Goal: Task Accomplishment & Management: Manage account settings

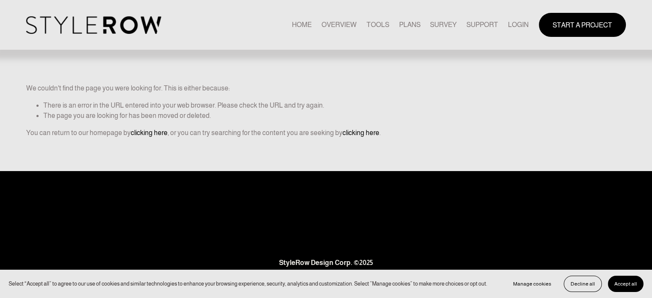
click at [519, 27] on link "LOGIN" at bounding box center [518, 25] width 21 height 12
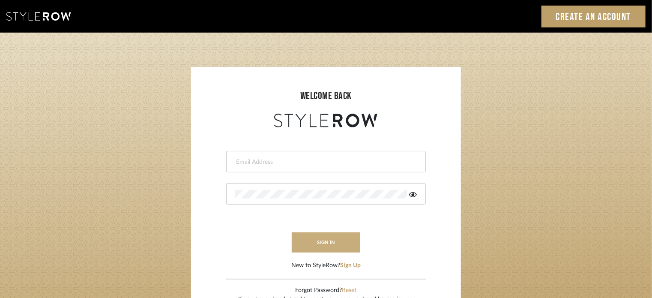
type input "[EMAIL_ADDRESS][DOMAIN_NAME]"
click at [332, 243] on button "sign in" at bounding box center [326, 242] width 69 height 20
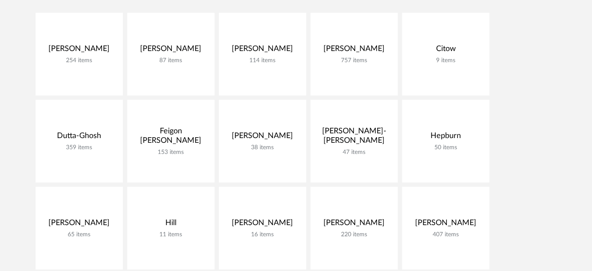
scroll to position [230, 0]
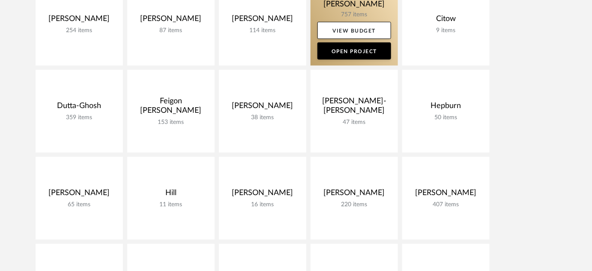
click at [354, 8] on link at bounding box center [354, 24] width 87 height 83
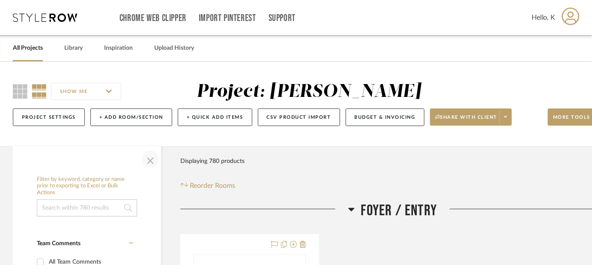
click at [151, 162] on span "button" at bounding box center [150, 159] width 21 height 21
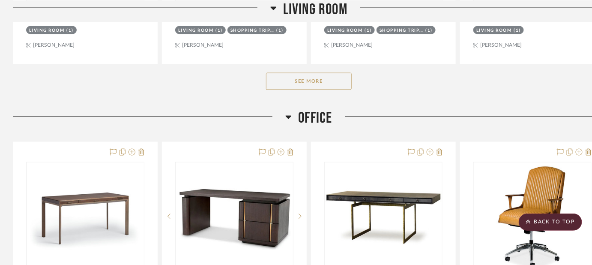
scroll to position [2636, 0]
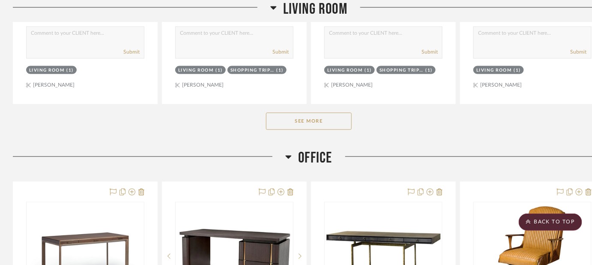
click at [320, 122] on button "See More" at bounding box center [309, 121] width 86 height 17
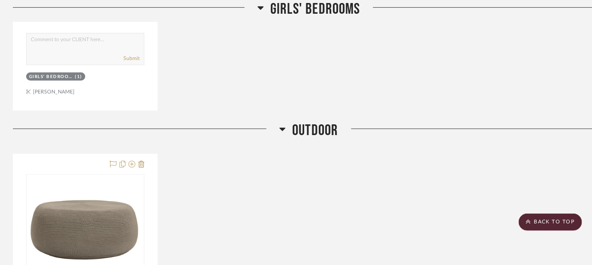
scroll to position [5639, 0]
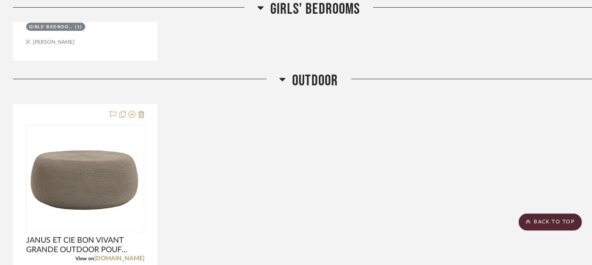
click at [285, 74] on icon at bounding box center [282, 79] width 6 height 10
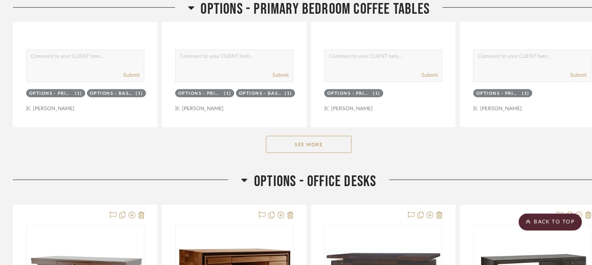
scroll to position [7807, 0]
click at [340, 135] on button "See More" at bounding box center [309, 143] width 86 height 17
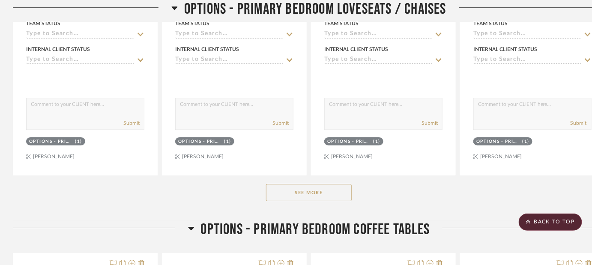
scroll to position [7319, 0]
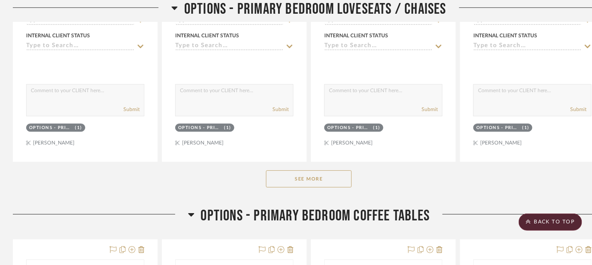
click at [329, 180] on div "See More" at bounding box center [309, 179] width 592 height 34
click at [331, 171] on button "See More" at bounding box center [309, 178] width 86 height 17
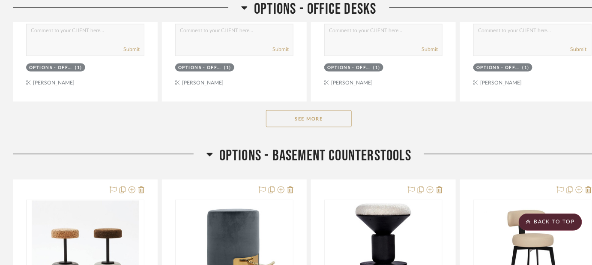
scroll to position [9031, 0]
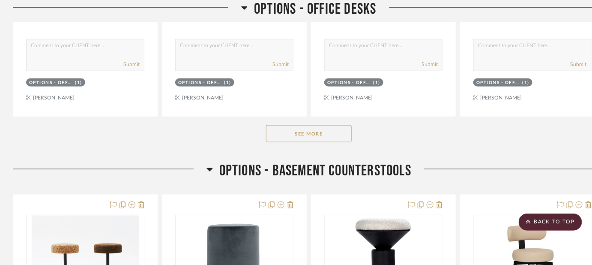
click at [343, 126] on button "See More" at bounding box center [309, 133] width 86 height 17
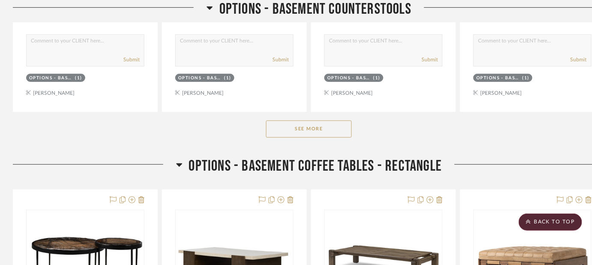
scroll to position [9917, 0]
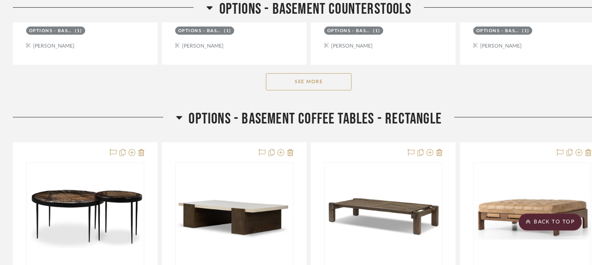
click at [331, 76] on button "See More" at bounding box center [309, 81] width 86 height 17
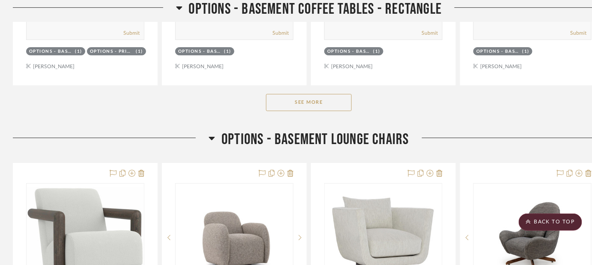
scroll to position [10713, 0]
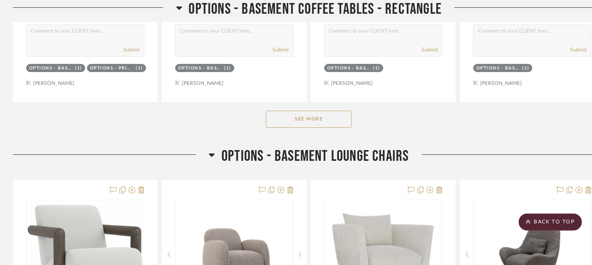
click at [327, 111] on button "See More" at bounding box center [309, 119] width 86 height 17
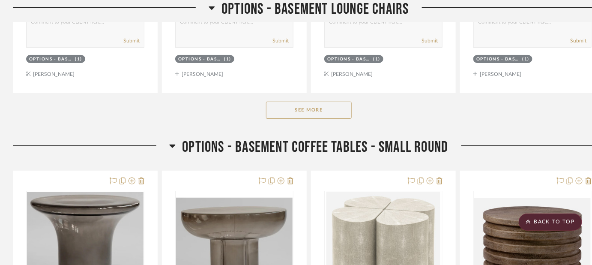
scroll to position [11953, 0]
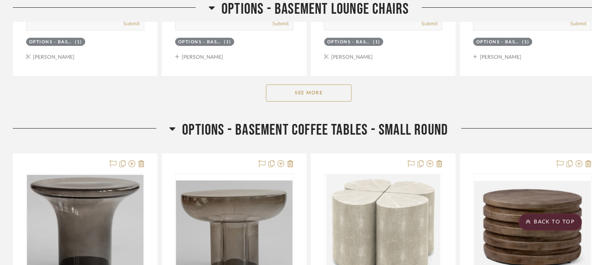
click at [336, 87] on button "See More" at bounding box center [309, 92] width 86 height 17
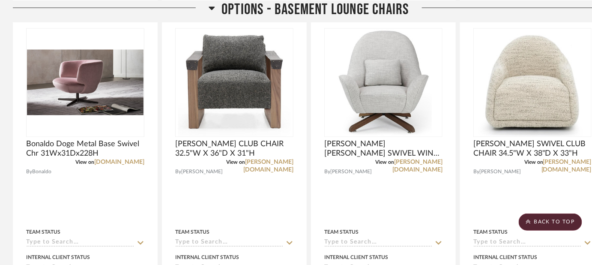
scroll to position [12366, 0]
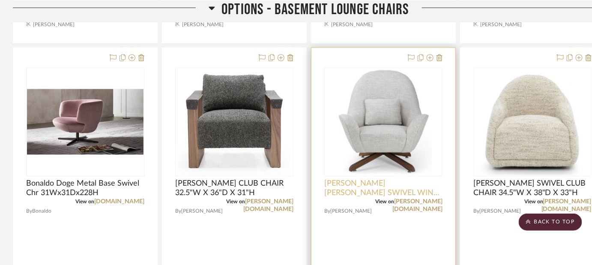
click at [412, 179] on span "VERELLEN LUTZ SWIVEL WING CHAIR 36.5"W X 35"D X 44"H" at bounding box center [383, 188] width 118 height 19
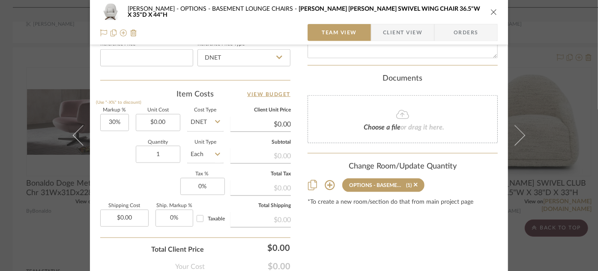
scroll to position [477, 0]
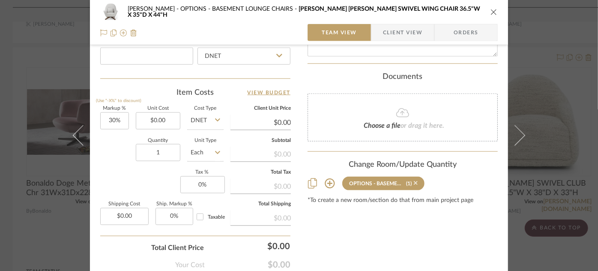
click at [414, 181] on icon at bounding box center [416, 183] width 4 height 4
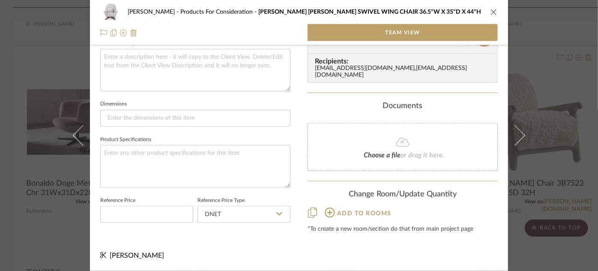
scroll to position [318, 0]
click at [492, 14] on icon "close" at bounding box center [494, 12] width 7 height 7
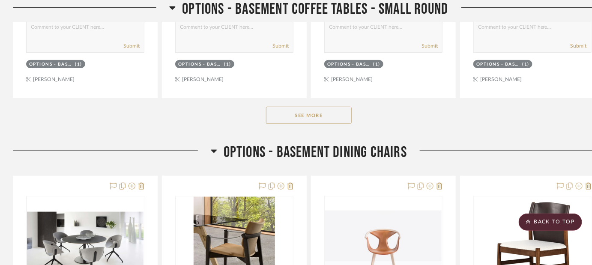
scroll to position [14325, 0]
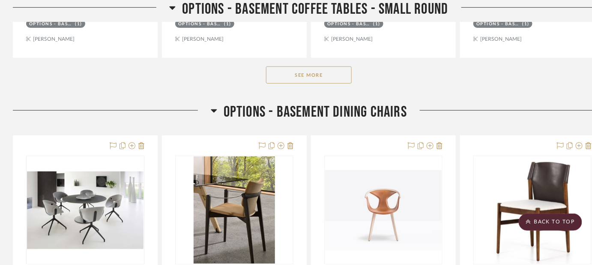
click at [326, 66] on button "See More" at bounding box center [309, 74] width 86 height 17
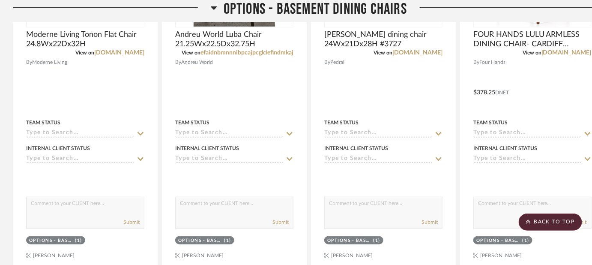
scroll to position [15430, 0]
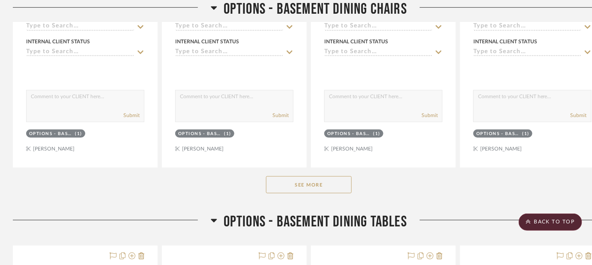
click at [333, 176] on button "See More" at bounding box center [309, 184] width 86 height 17
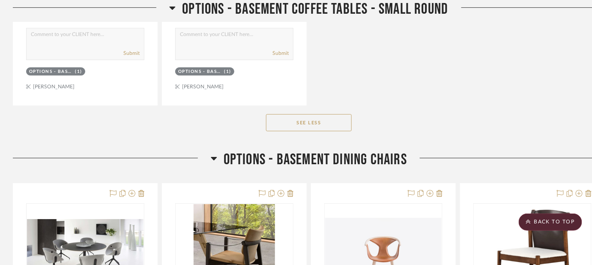
scroll to position [14902, 0]
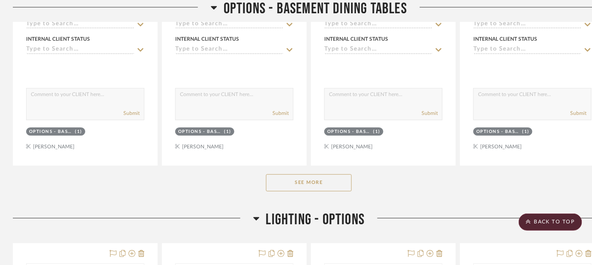
scroll to position [17027, 0]
click at [332, 174] on button "See More" at bounding box center [309, 182] width 86 height 17
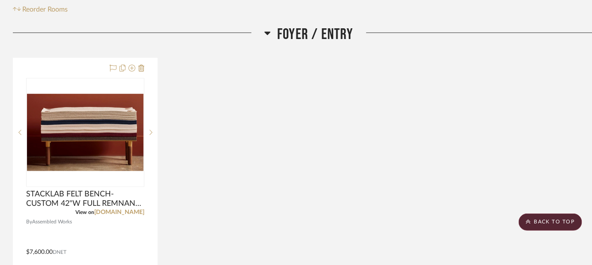
scroll to position [0, 0]
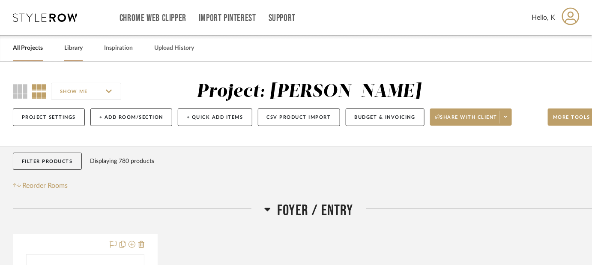
click at [73, 48] on link "Library" at bounding box center [73, 48] width 18 height 12
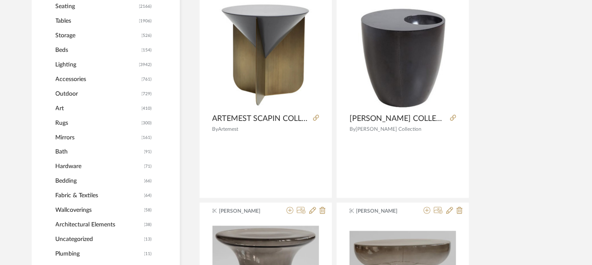
scroll to position [312, 0]
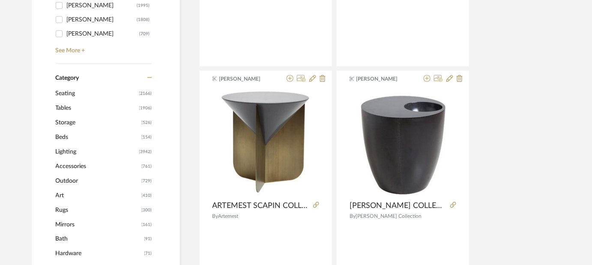
click at [67, 108] on span "Tables" at bounding box center [96, 108] width 81 height 15
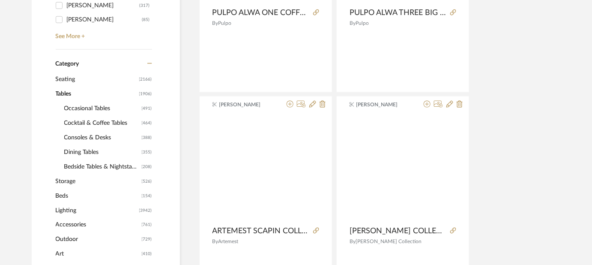
scroll to position [311, 0]
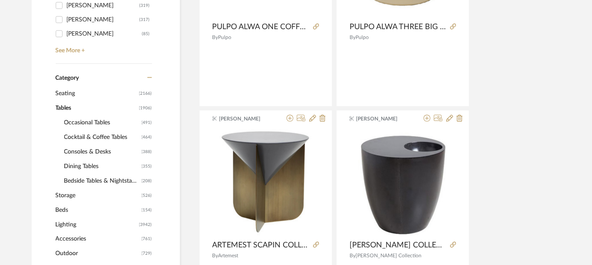
click at [76, 137] on span "Cocktail & Coffee Tables" at bounding box center [101, 137] width 75 height 15
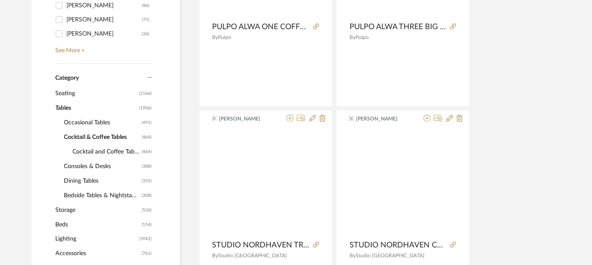
scroll to position [325, 0]
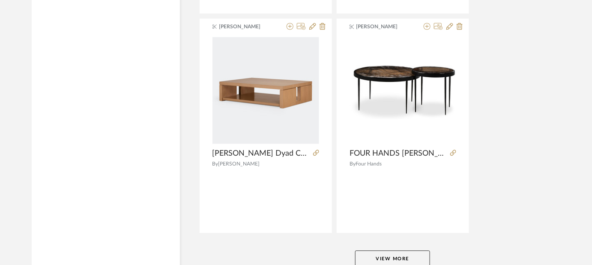
scroll to position [3965, 0]
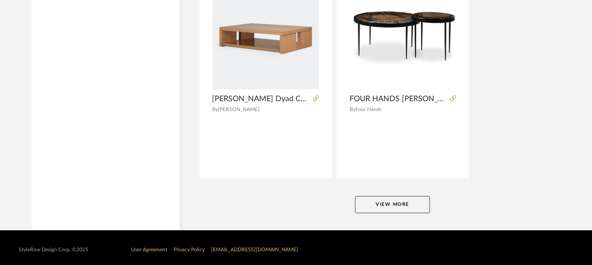
click at [401, 200] on button "View More" at bounding box center [392, 204] width 75 height 17
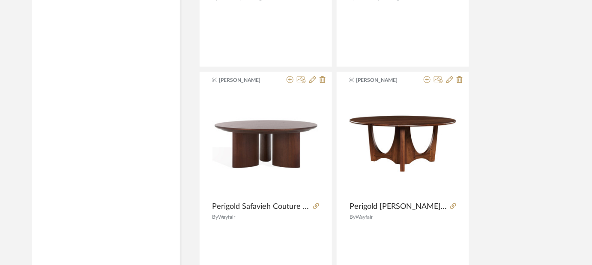
scroll to position [6946, 0]
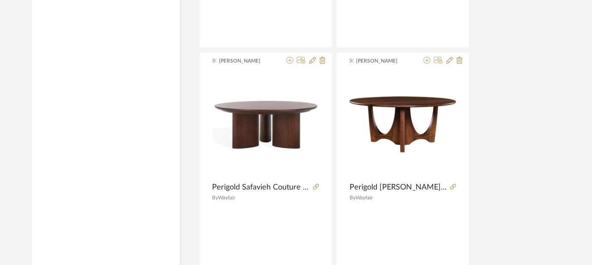
drag, startPoint x: 592, startPoint y: 228, endPoint x: 592, endPoint y: 236, distance: 7.7
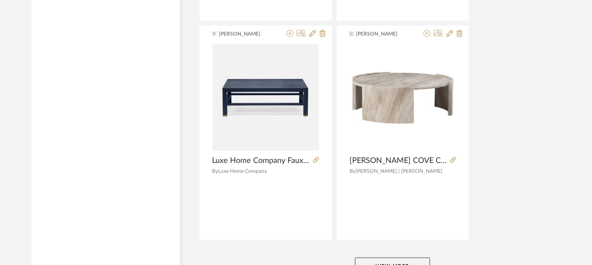
scroll to position [7907, 0]
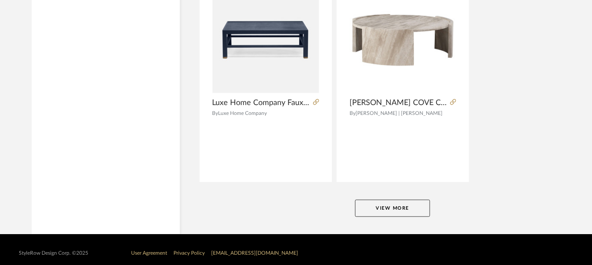
click at [405, 200] on button "View More" at bounding box center [392, 208] width 75 height 17
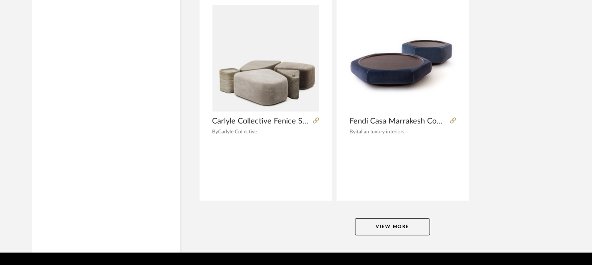
scroll to position [11849, 0]
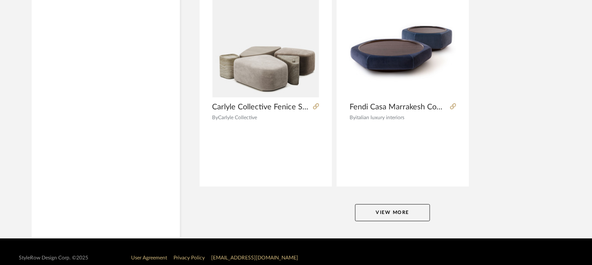
click at [412, 204] on button "View More" at bounding box center [392, 212] width 75 height 17
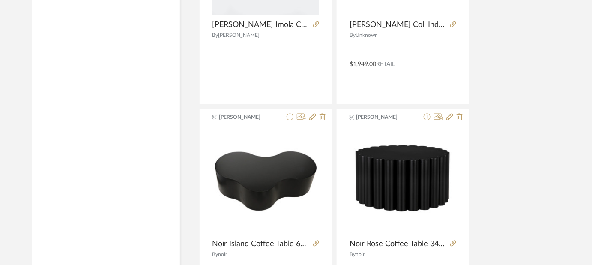
scroll to position [15791, 0]
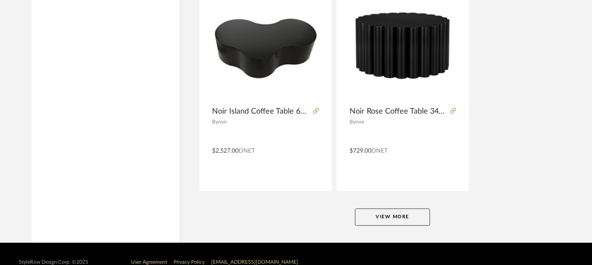
click at [409, 208] on button "View More" at bounding box center [392, 216] width 75 height 17
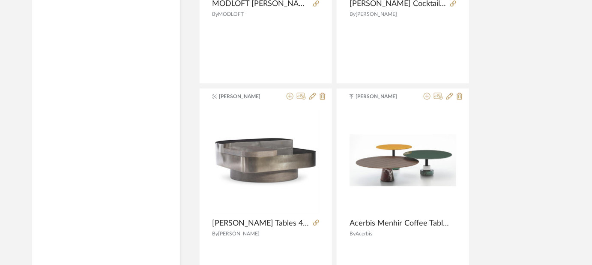
scroll to position [19211, 0]
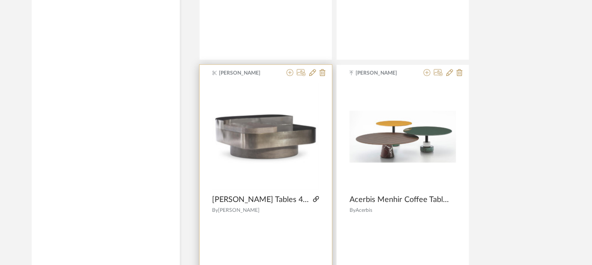
click at [317, 196] on icon at bounding box center [316, 199] width 6 height 6
click at [290, 69] on icon at bounding box center [290, 72] width 7 height 7
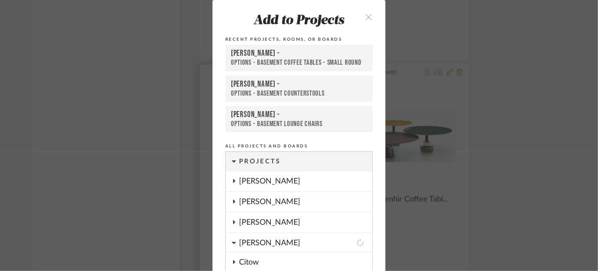
scroll to position [117, 0]
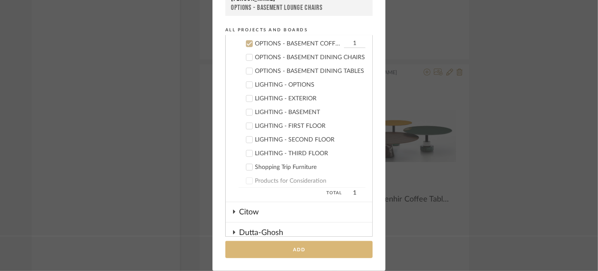
click at [299, 250] on button "Add" at bounding box center [298, 250] width 147 height 18
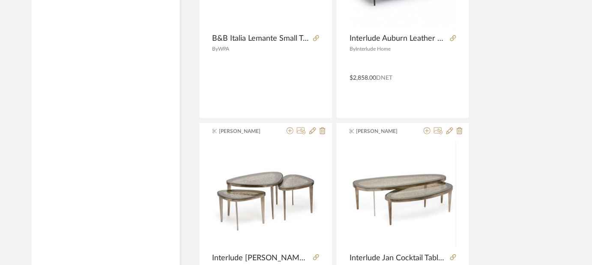
scroll to position [19733, 0]
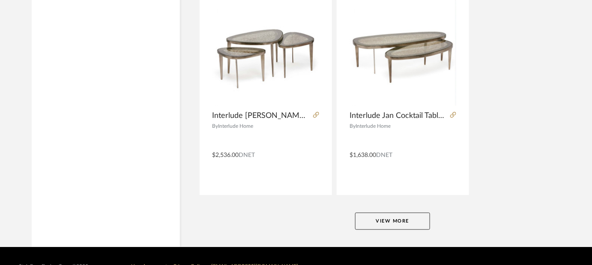
click at [405, 213] on button "View More" at bounding box center [392, 221] width 75 height 17
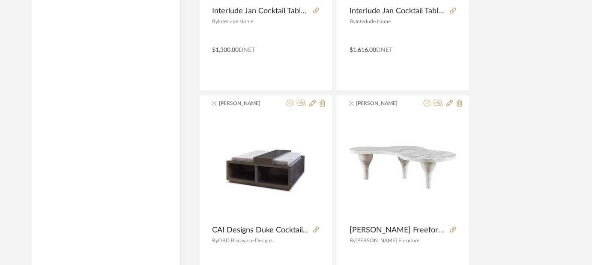
scroll to position [20143, 0]
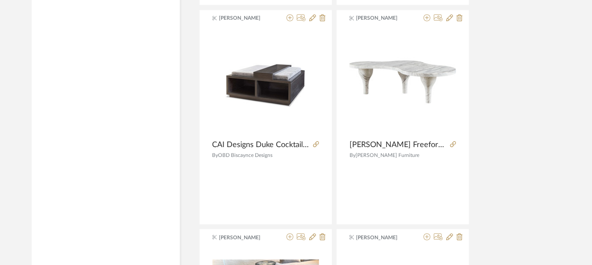
drag, startPoint x: 591, startPoint y: 217, endPoint x: 591, endPoint y: 223, distance: 6.4
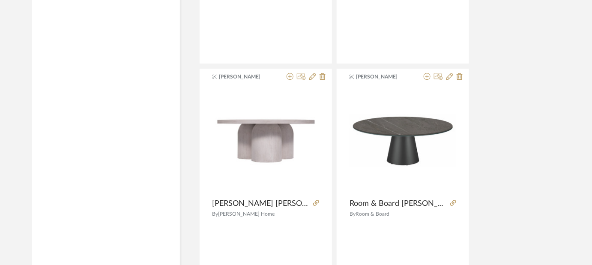
scroll to position [23675, 0]
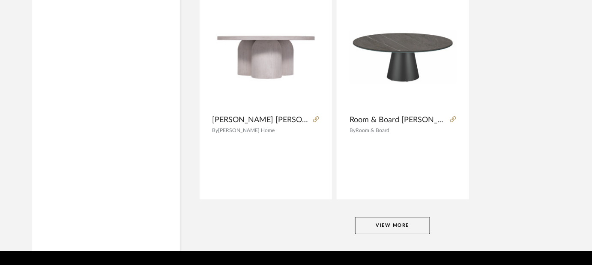
click at [414, 217] on button "View More" at bounding box center [392, 225] width 75 height 17
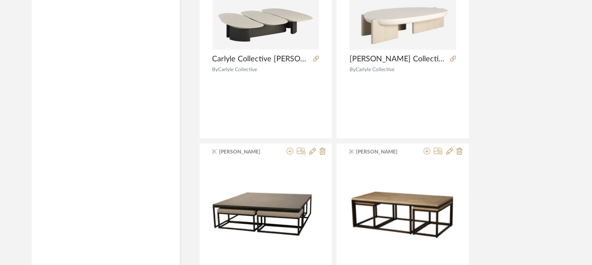
scroll to position [27617, 0]
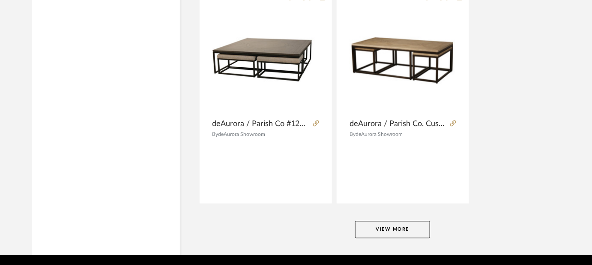
click at [385, 221] on button "View More" at bounding box center [392, 229] width 75 height 17
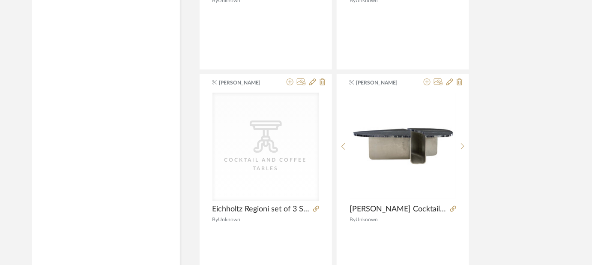
scroll to position [30268, 0]
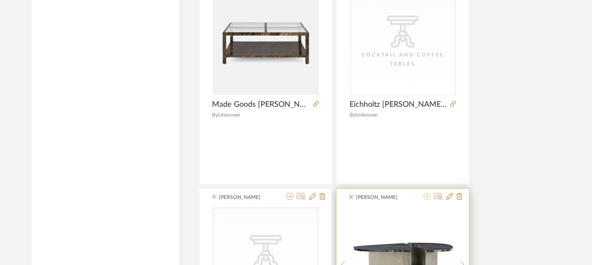
click at [428, 193] on icon at bounding box center [427, 196] width 7 height 7
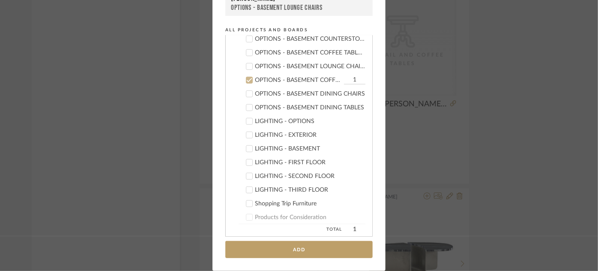
scroll to position [340, 0]
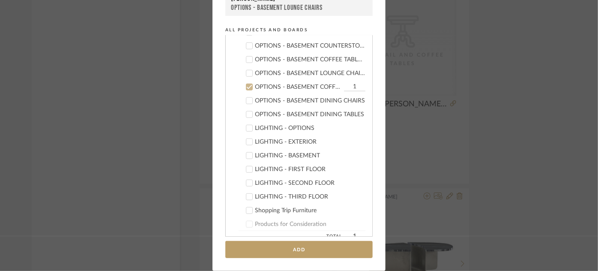
click at [247, 57] on icon at bounding box center [249, 60] width 6 height 6
click at [247, 84] on icon at bounding box center [249, 87] width 6 height 6
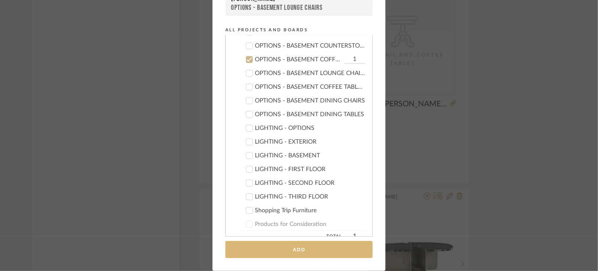
click at [311, 249] on button "Add" at bounding box center [298, 250] width 147 height 18
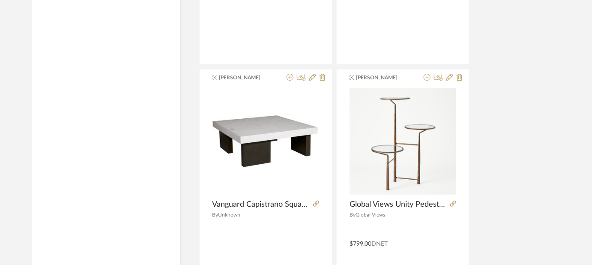
scroll to position [31560, 0]
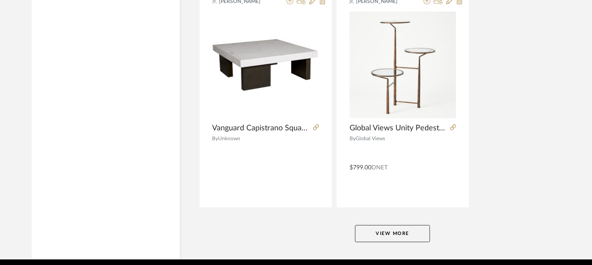
click at [420, 225] on button "View More" at bounding box center [392, 233] width 75 height 17
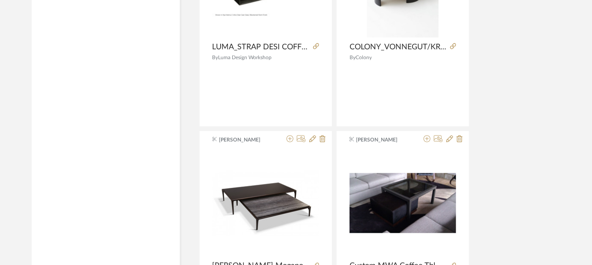
scroll to position [35164, 0]
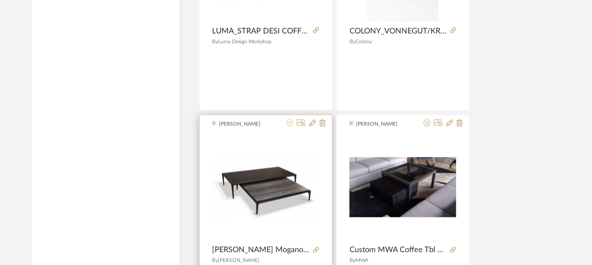
click at [290, 120] on icon at bounding box center [290, 123] width 7 height 7
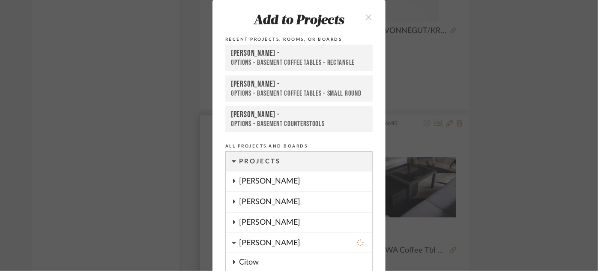
scroll to position [117, 0]
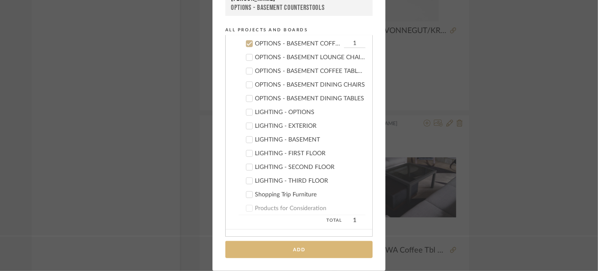
click at [312, 246] on button "Add" at bounding box center [298, 250] width 147 height 18
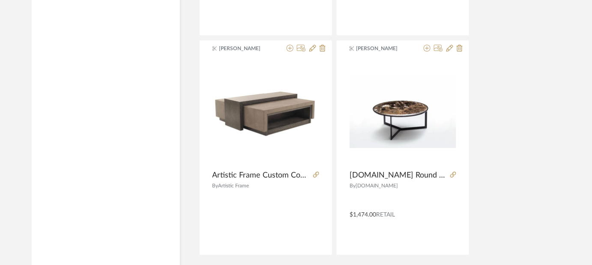
scroll to position [35502, 0]
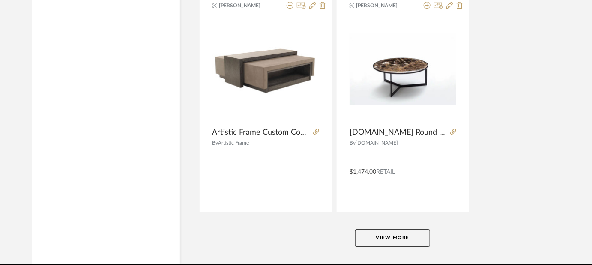
click at [417, 229] on button "View More" at bounding box center [392, 237] width 75 height 17
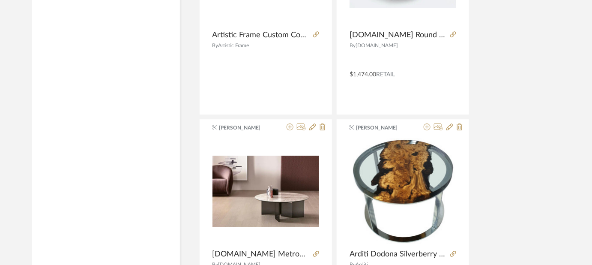
scroll to position [35694, 0]
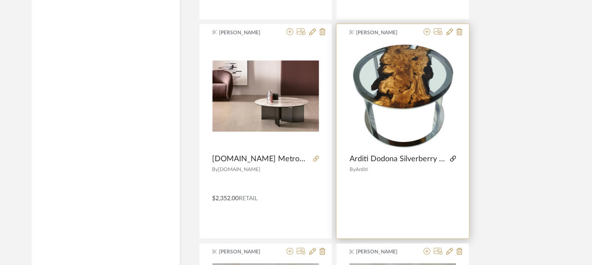
click at [452, 156] on icon at bounding box center [453, 159] width 6 height 6
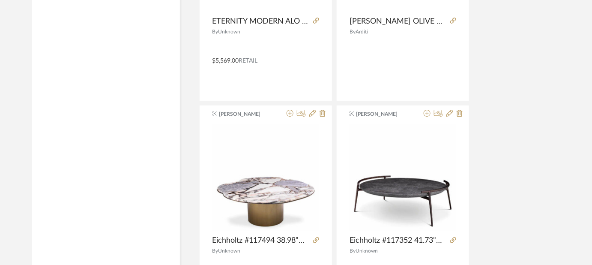
scroll to position [36975, 0]
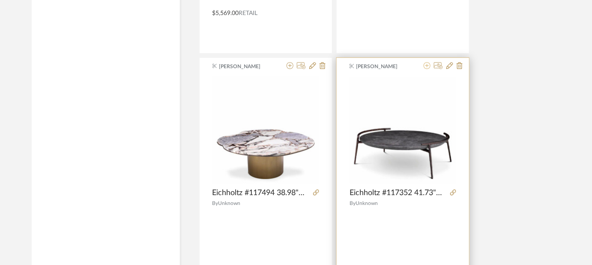
click at [427, 62] on icon at bounding box center [427, 65] width 7 height 7
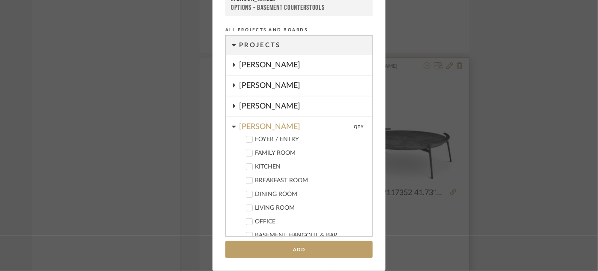
scroll to position [356, 0]
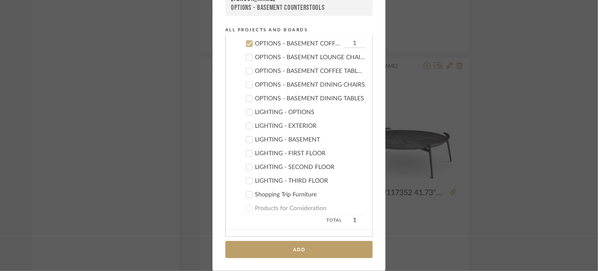
click at [323, 67] on label "OPTIONS - BASEMENT COFFEE TABLES - SMALL ROUND" at bounding box center [302, 71] width 127 height 9
click at [246, 42] on icon at bounding box center [249, 44] width 6 height 6
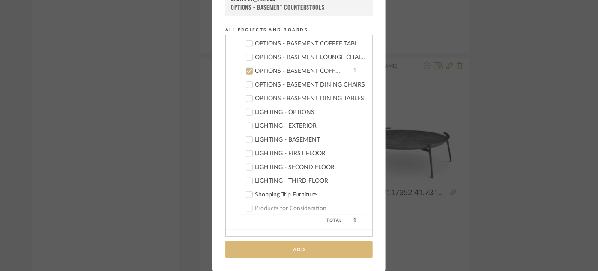
click at [291, 249] on button "Add" at bounding box center [298, 250] width 147 height 18
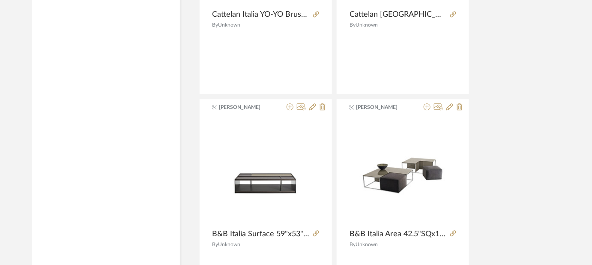
scroll to position [37687, 0]
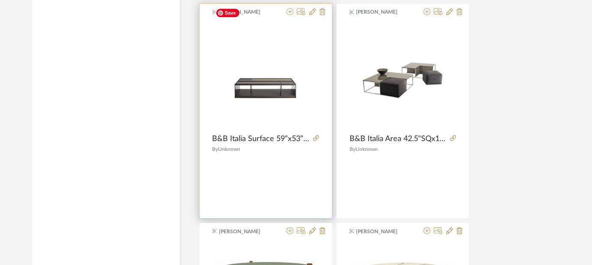
click at [262, 45] on img "0" at bounding box center [266, 75] width 107 height 63
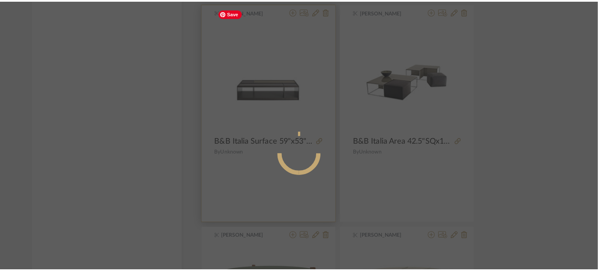
scroll to position [0, 0]
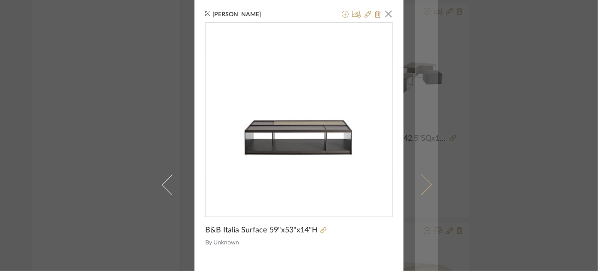
click at [423, 181] on span at bounding box center [421, 184] width 21 height 21
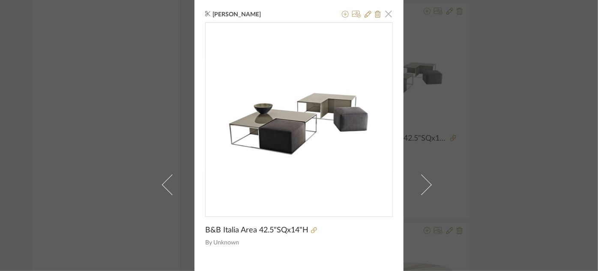
click at [385, 12] on span "button" at bounding box center [388, 13] width 17 height 17
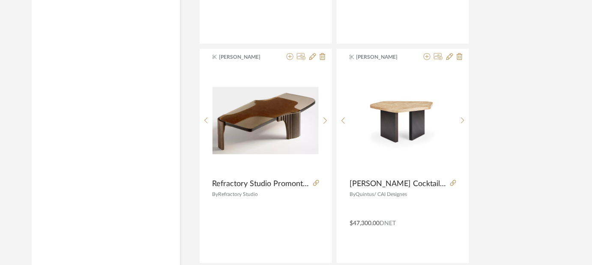
scroll to position [39443, 0]
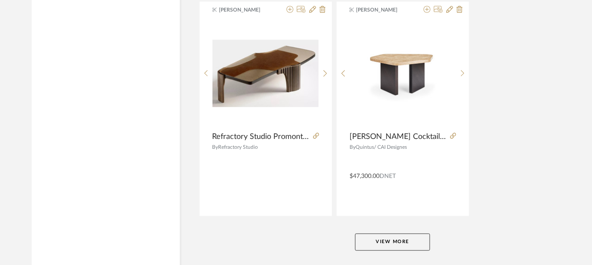
click at [419, 234] on button "View More" at bounding box center [392, 242] width 75 height 17
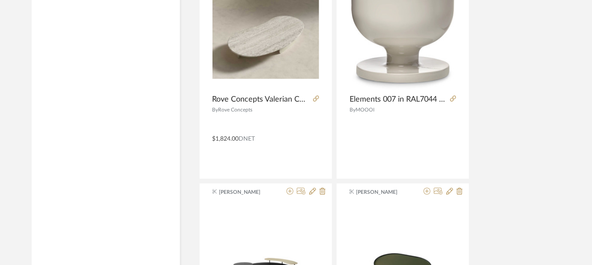
scroll to position [40410, 0]
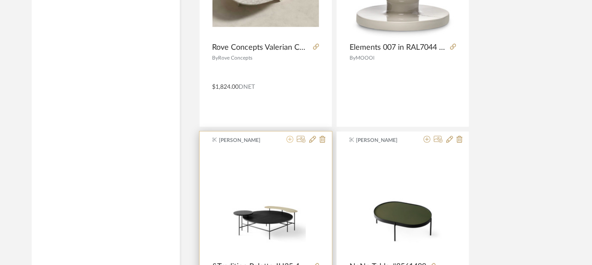
click at [289, 136] on icon at bounding box center [290, 139] width 7 height 7
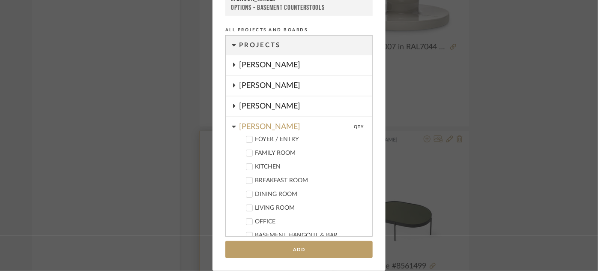
scroll to position [384, 0]
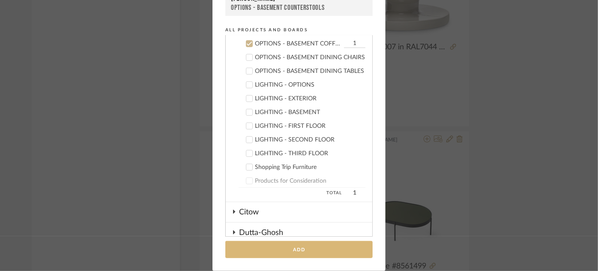
click at [293, 247] on button "Add" at bounding box center [298, 250] width 147 height 18
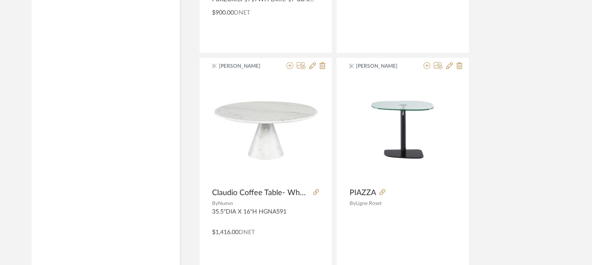
scroll to position [43380, 0]
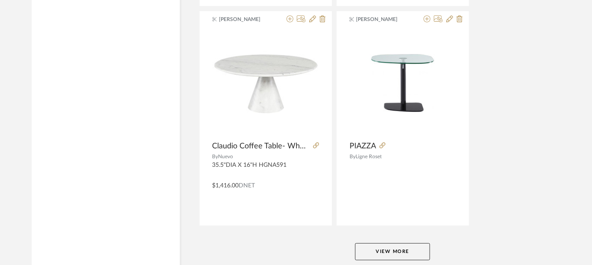
click at [400, 243] on button "View More" at bounding box center [392, 251] width 75 height 17
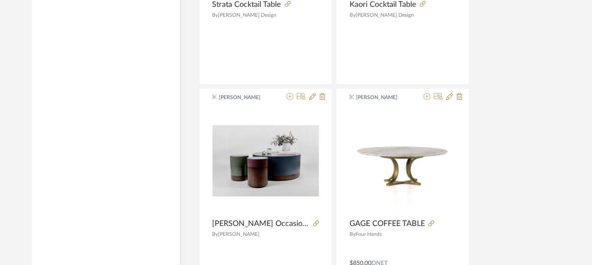
scroll to position [46638, 0]
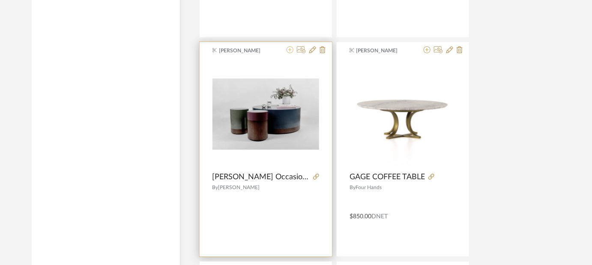
click at [289, 46] on icon at bounding box center [290, 49] width 7 height 7
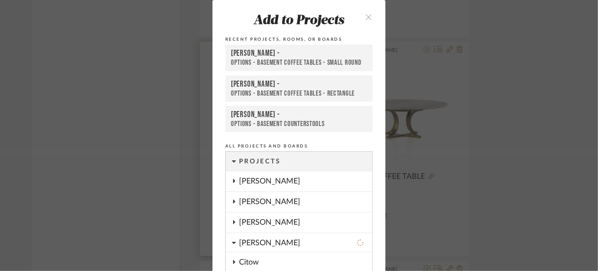
scroll to position [117, 0]
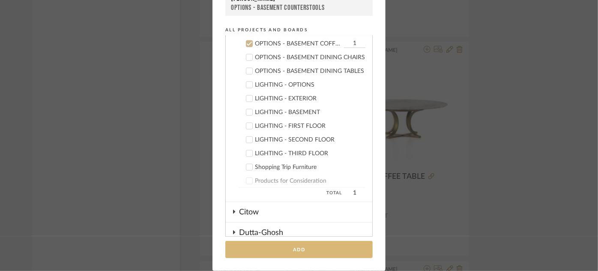
click at [324, 246] on button "Add" at bounding box center [298, 250] width 147 height 18
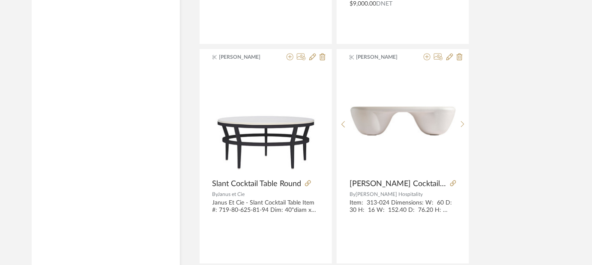
scroll to position [47258, 0]
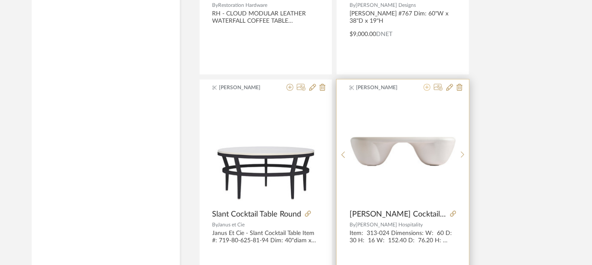
click at [427, 84] on icon at bounding box center [427, 87] width 7 height 7
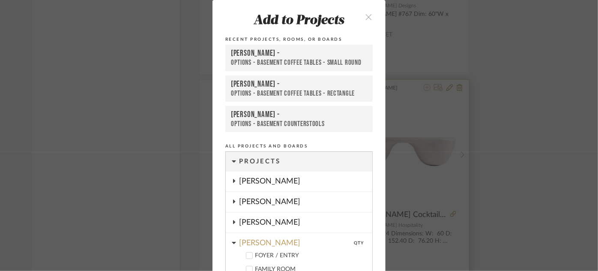
scroll to position [117, 0]
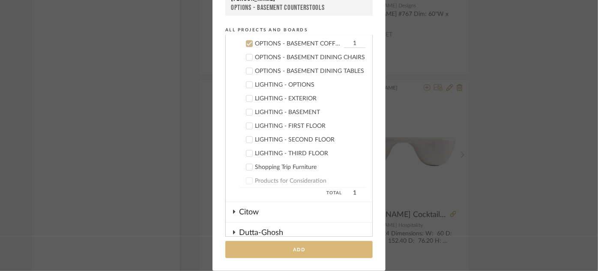
drag, startPoint x: 303, startPoint y: 243, endPoint x: 309, endPoint y: 249, distance: 9.1
click at [309, 249] on button "Add" at bounding box center [298, 250] width 147 height 18
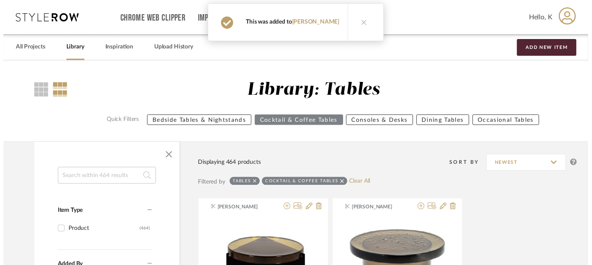
scroll to position [47258, 0]
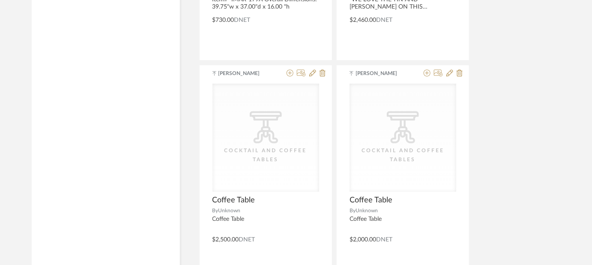
scroll to position [50797, 0]
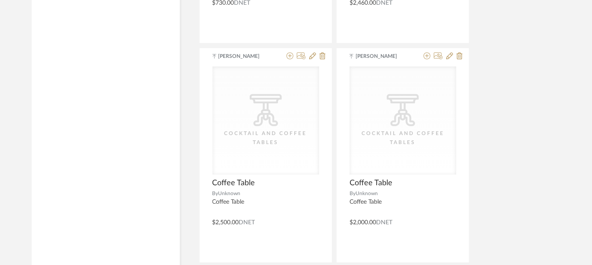
drag, startPoint x: 592, startPoint y: 153, endPoint x: 576, endPoint y: 248, distance: 96.6
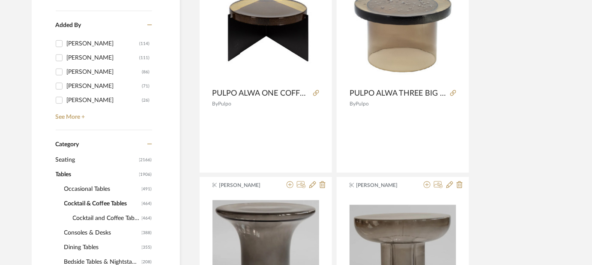
scroll to position [0, 0]
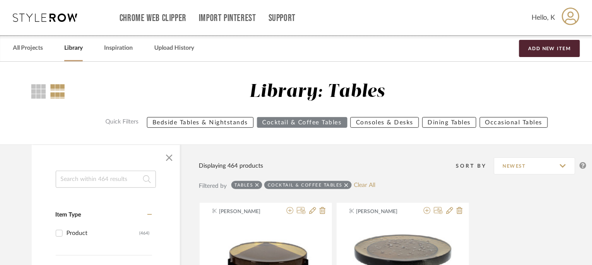
click at [347, 185] on icon at bounding box center [347, 185] width 4 height 6
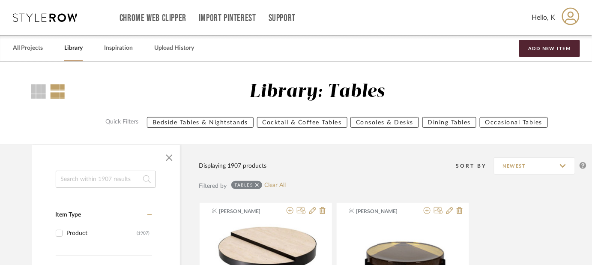
click at [260, 185] on div "Tables" at bounding box center [246, 185] width 31 height 8
click at [258, 185] on icon at bounding box center [257, 185] width 4 height 4
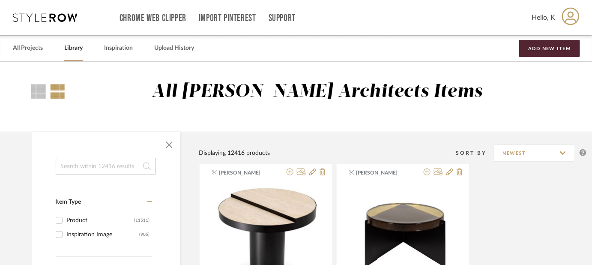
click at [104, 171] on input at bounding box center [106, 166] width 100 height 17
type input "desk"
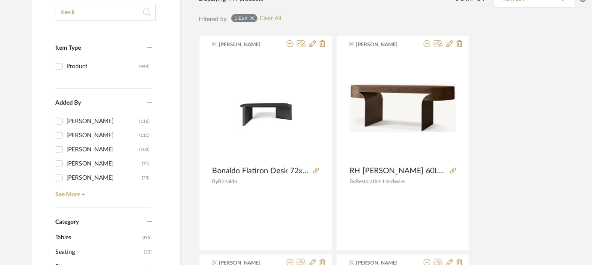
scroll to position [99, 0]
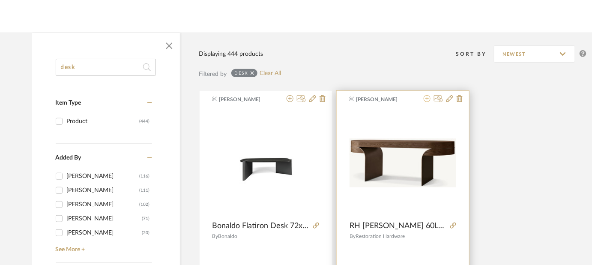
click at [427, 97] on icon at bounding box center [427, 98] width 7 height 7
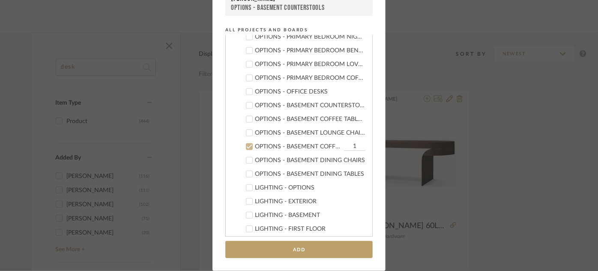
scroll to position [276, 0]
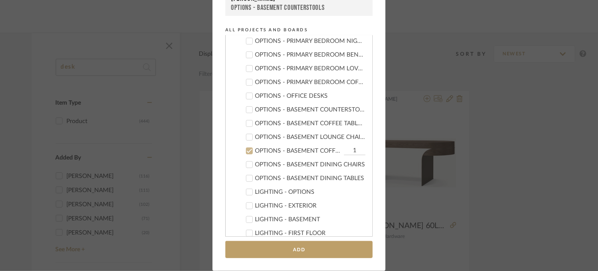
click at [248, 93] on icon at bounding box center [249, 96] width 6 height 6
click at [247, 152] on icon at bounding box center [249, 151] width 6 height 6
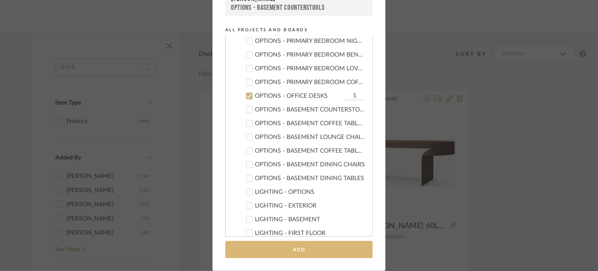
click at [304, 243] on button "Add" at bounding box center [298, 250] width 147 height 18
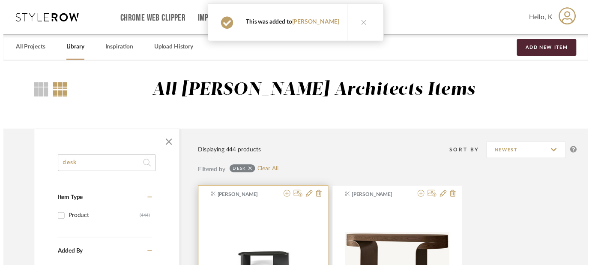
scroll to position [99, 0]
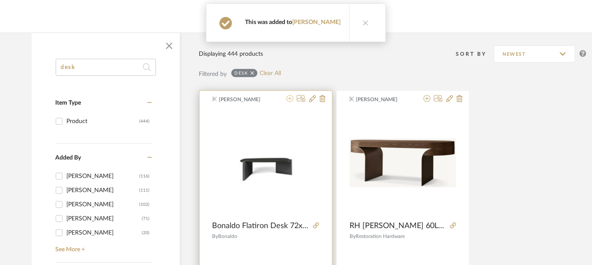
click at [291, 97] on icon at bounding box center [290, 98] width 7 height 7
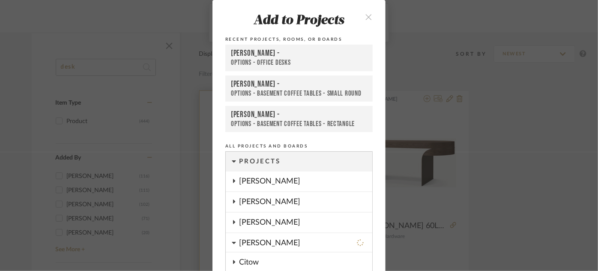
scroll to position [329, 0]
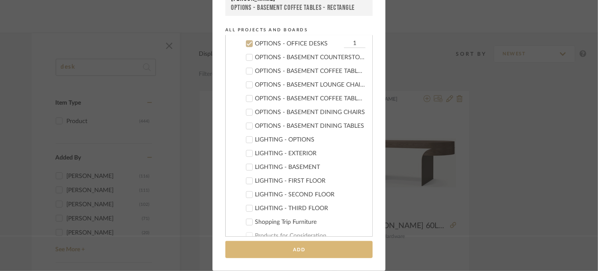
click at [324, 248] on button "Add" at bounding box center [298, 250] width 147 height 18
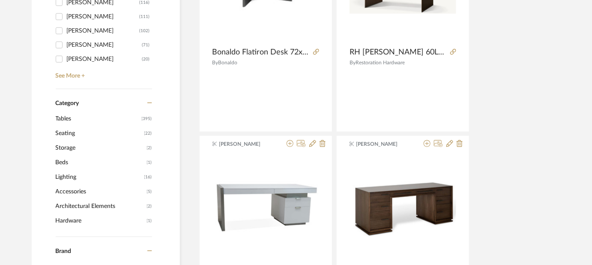
scroll to position [0, 0]
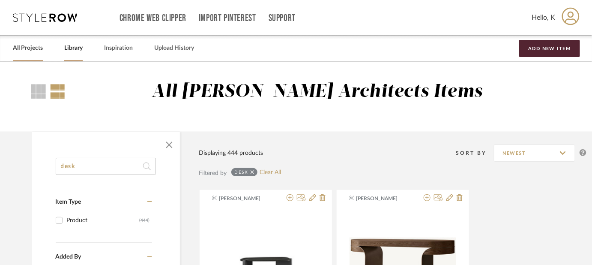
click at [36, 48] on link "All Projects" at bounding box center [28, 48] width 30 height 12
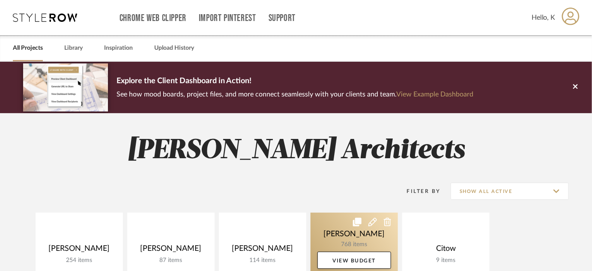
click at [352, 249] on link at bounding box center [354, 254] width 87 height 83
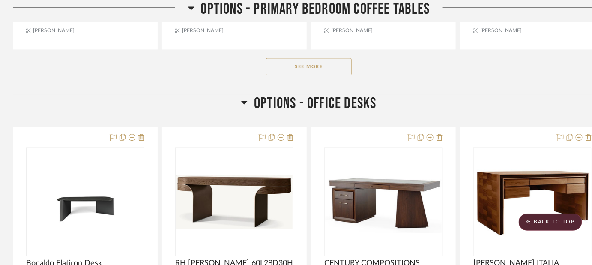
scroll to position [7111, 0]
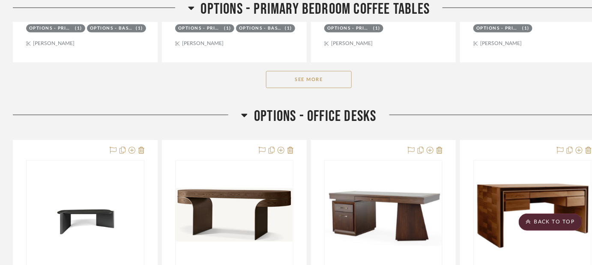
click at [320, 71] on button "See More" at bounding box center [309, 79] width 86 height 17
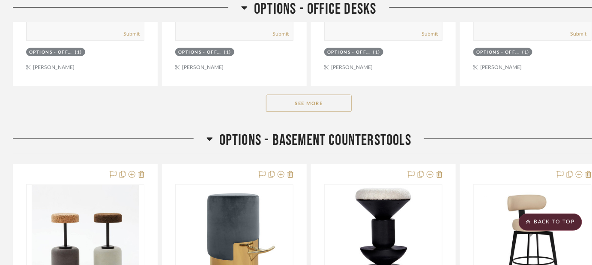
scroll to position [7907, 0]
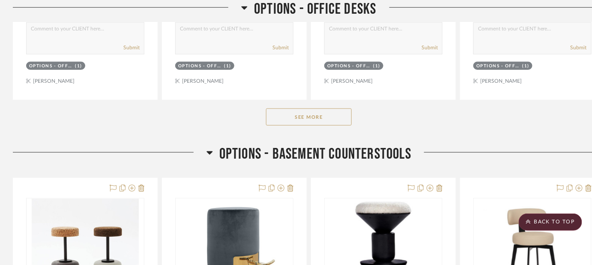
click at [331, 108] on button "See More" at bounding box center [309, 116] width 86 height 17
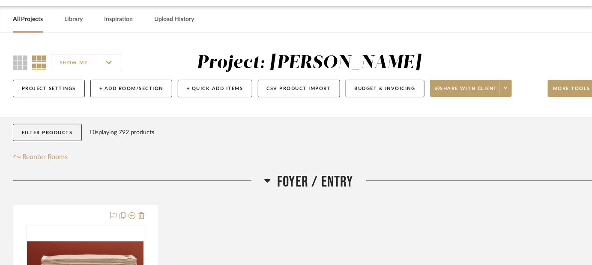
scroll to position [0, 0]
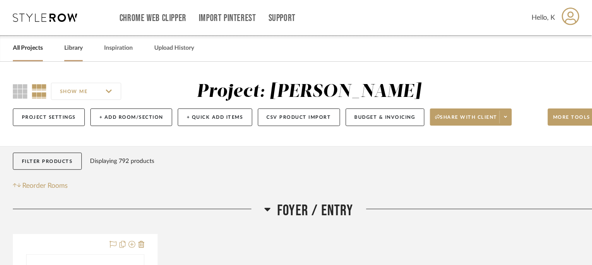
click at [74, 48] on link "Library" at bounding box center [73, 48] width 18 height 12
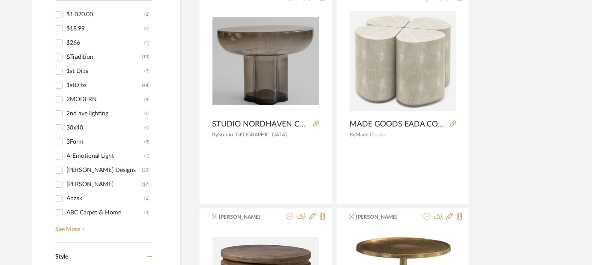
scroll to position [844, 0]
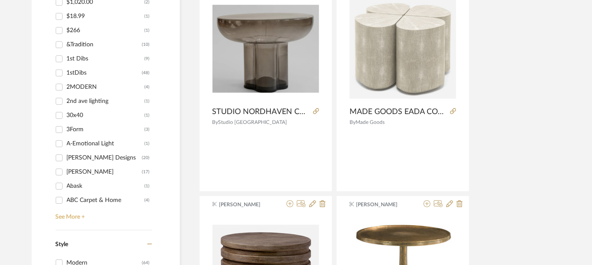
click at [69, 219] on link "See More +" at bounding box center [103, 214] width 99 height 14
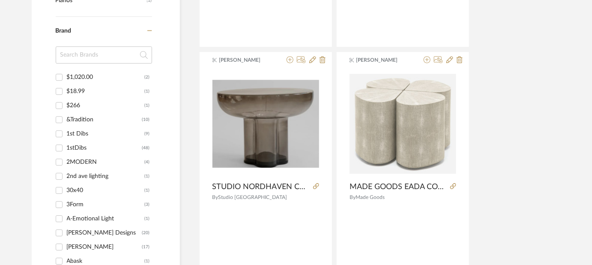
scroll to position [744, 0]
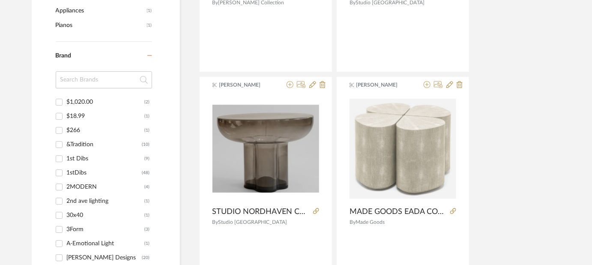
drag, startPoint x: 150, startPoint y: 97, endPoint x: 151, endPoint y: 108, distance: 11.2
click at [151, 108] on div "$1,020.00 (2) $18.99 (1) $266 (1) &Tradition (10) 1st Dibs (9) 1stDibs (48) 2MO…" at bounding box center [104, 208] width 96 height 227
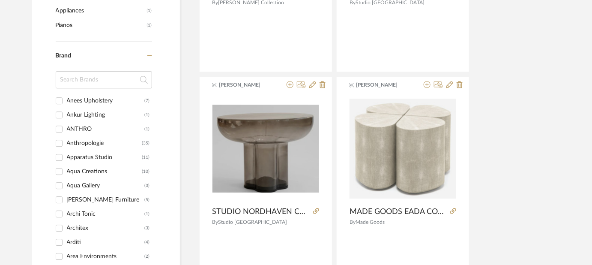
scroll to position [714, 0]
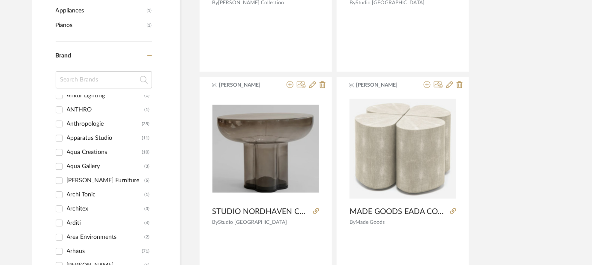
click at [78, 222] on div "Arditi" at bounding box center [106, 223] width 78 height 14
click at [66, 222] on input "Arditi (4)" at bounding box center [59, 223] width 14 height 14
checkbox input "true"
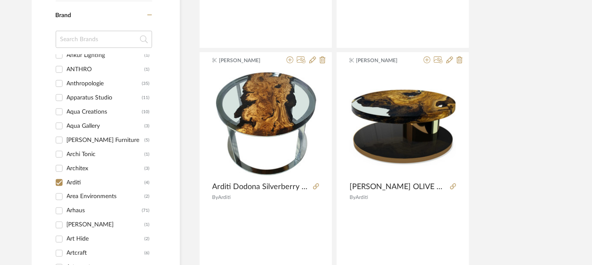
scroll to position [339, 0]
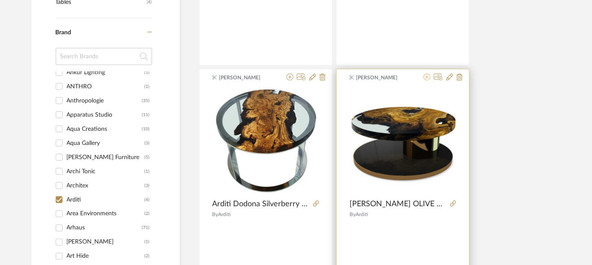
click at [428, 75] on icon at bounding box center [427, 77] width 7 height 7
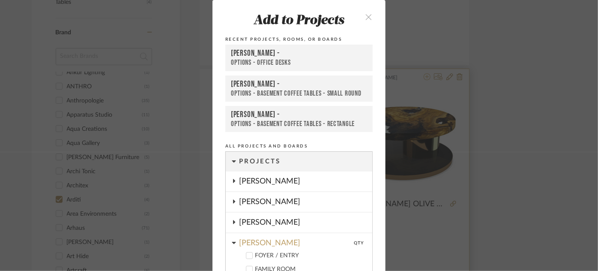
scroll to position [117, 0]
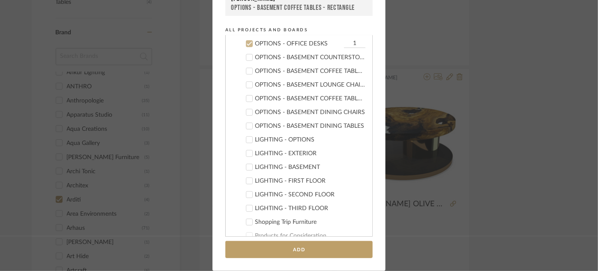
click at [249, 44] on icon at bounding box center [249, 44] width 6 height 6
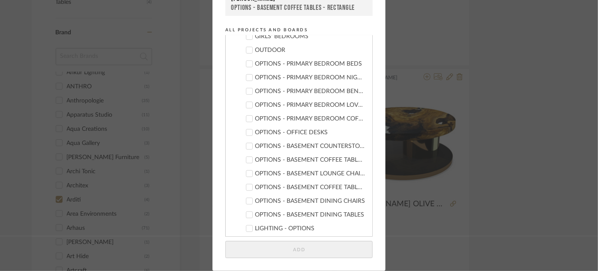
scroll to position [235, 0]
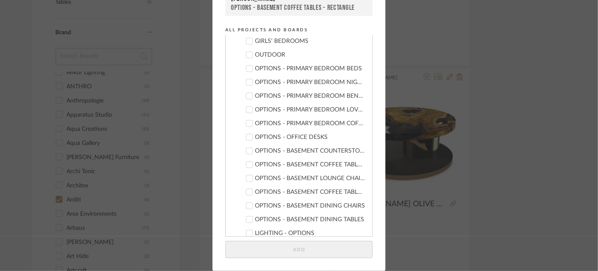
click at [263, 122] on div "OPTIONS - PRIMARY BEDROOM COFFEE TABLES" at bounding box center [310, 123] width 111 height 7
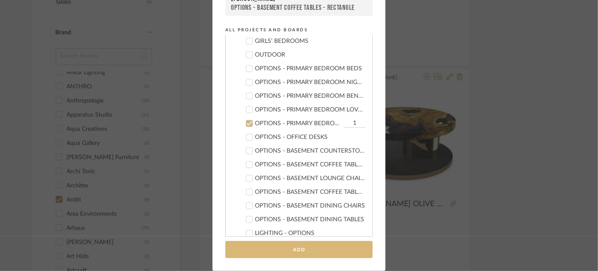
click at [316, 251] on button "Add" at bounding box center [298, 250] width 147 height 18
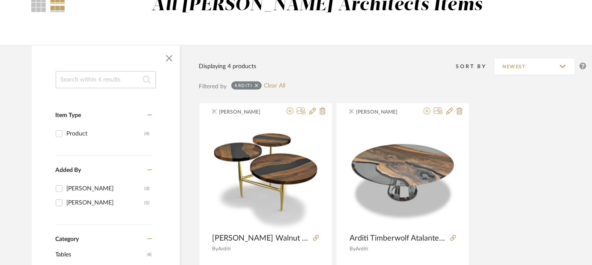
scroll to position [52, 0]
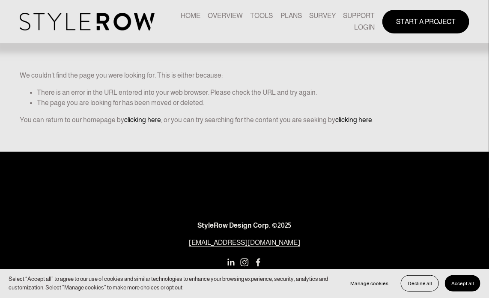
click at [360, 25] on link "LOGIN" at bounding box center [364, 28] width 21 height 12
